Goal: Task Accomplishment & Management: Use online tool/utility

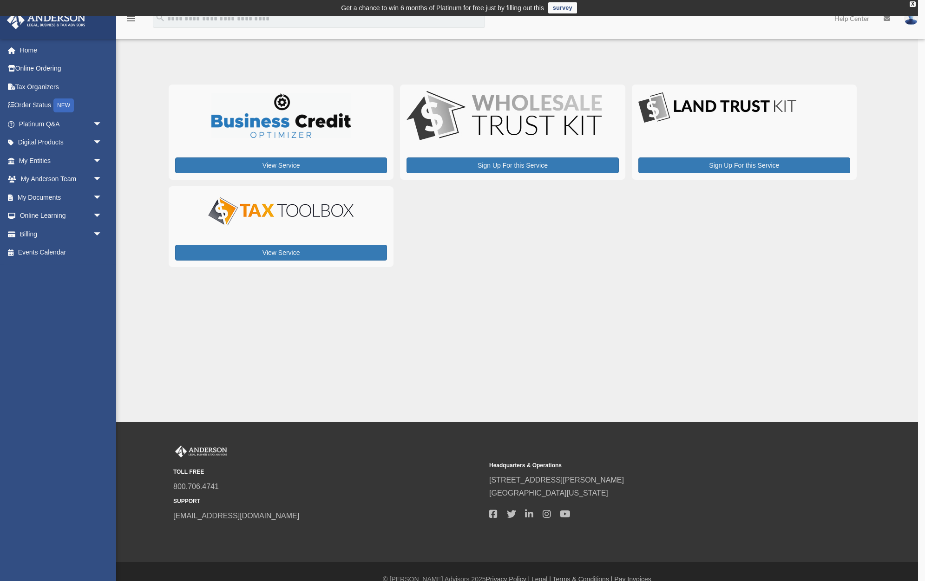
click at [31, 143] on div "x" at bounding box center [462, 290] width 925 height 581
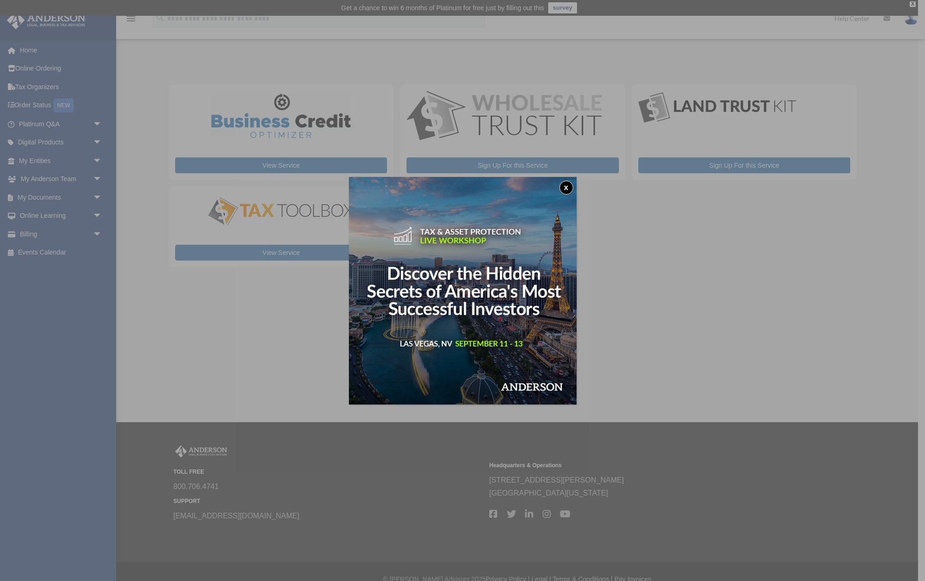
click at [567, 183] on button "x" at bounding box center [567, 188] width 14 height 14
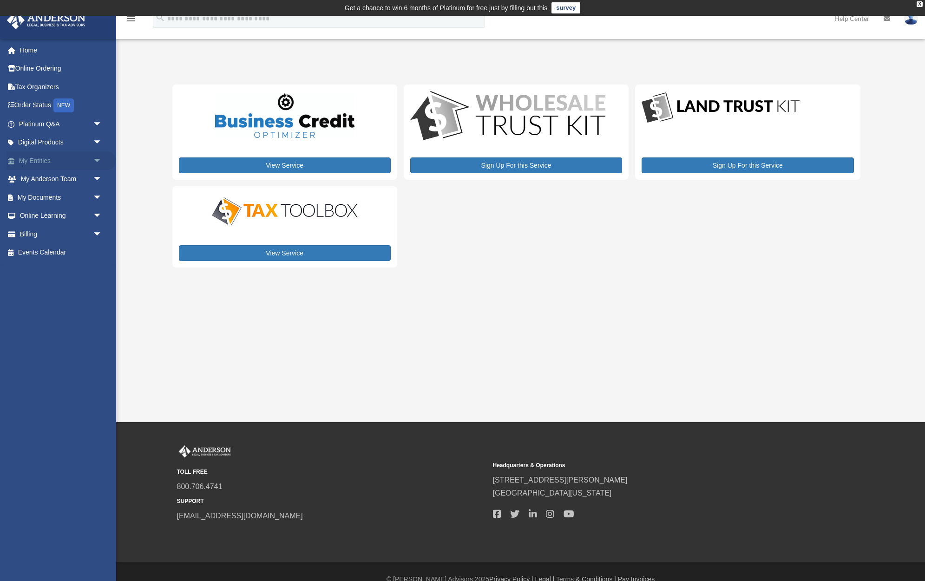
click at [39, 158] on link "My Entities arrow_drop_down" at bounding box center [62, 161] width 110 height 19
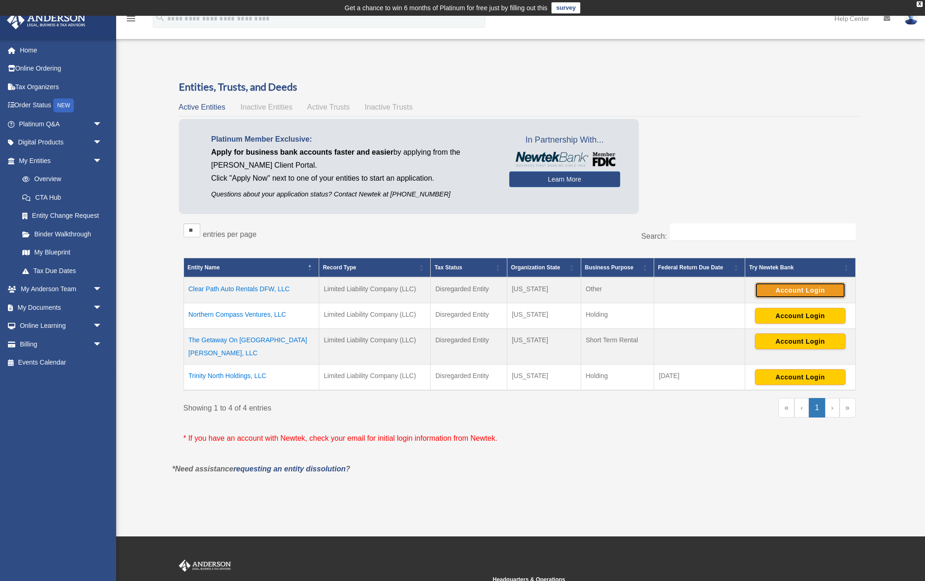
click at [802, 292] on button "Account Login" at bounding box center [800, 291] width 91 height 16
click at [803, 341] on button "Account Login" at bounding box center [800, 342] width 91 height 16
click at [778, 316] on button "Account Login" at bounding box center [800, 316] width 91 height 16
click at [804, 284] on button "Account Login" at bounding box center [800, 291] width 91 height 16
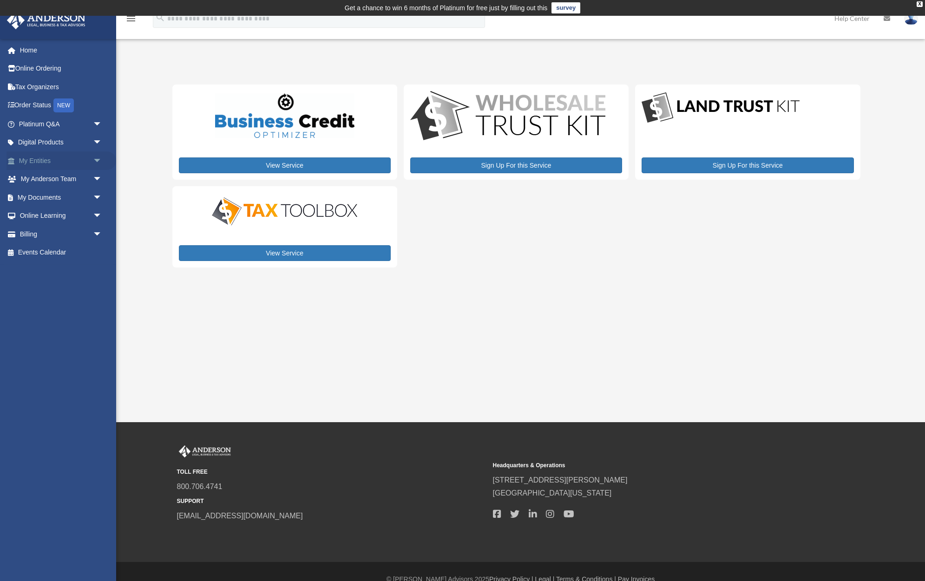
click at [30, 157] on link "My Entities arrow_drop_down" at bounding box center [62, 161] width 110 height 19
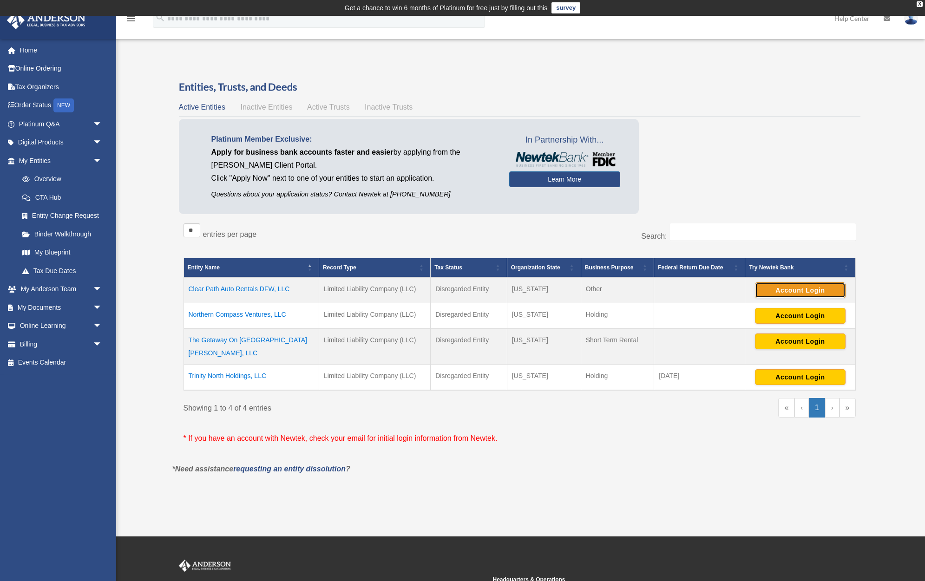
click at [807, 292] on button "Account Login" at bounding box center [800, 291] width 91 height 16
click at [785, 293] on button "Account Login" at bounding box center [800, 291] width 91 height 16
click at [808, 314] on button "Account Login" at bounding box center [800, 316] width 91 height 16
click at [900, 307] on div "Overview [EMAIL_ADDRESS][DOMAIN_NAME] Sign Out [EMAIL_ADDRESS][DOMAIN_NAME] Hom…" at bounding box center [462, 276] width 925 height 447
click at [790, 290] on button "Account Login" at bounding box center [800, 291] width 91 height 16
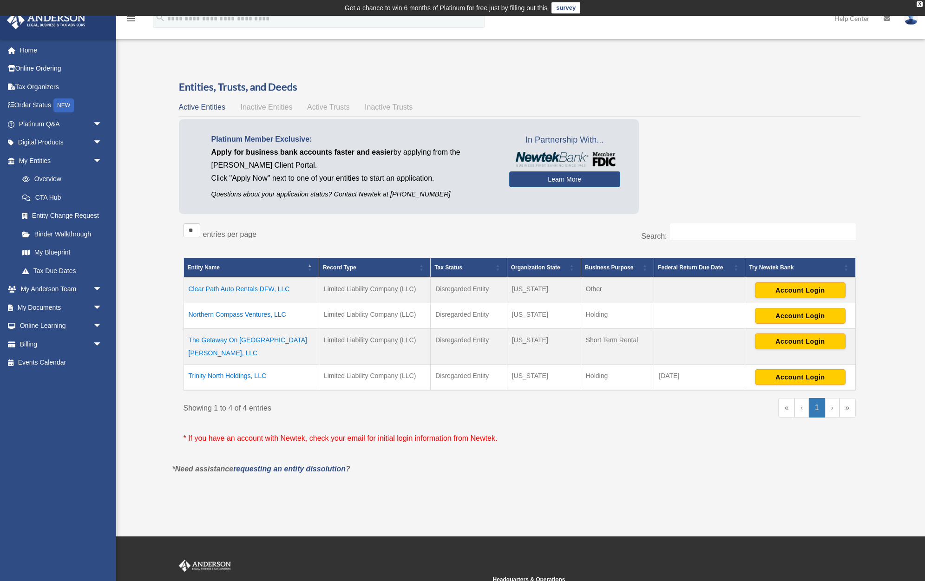
click at [691, 72] on div at bounding box center [756, 74] width 222 height 11
